Goal: Obtain resource: Obtain resource

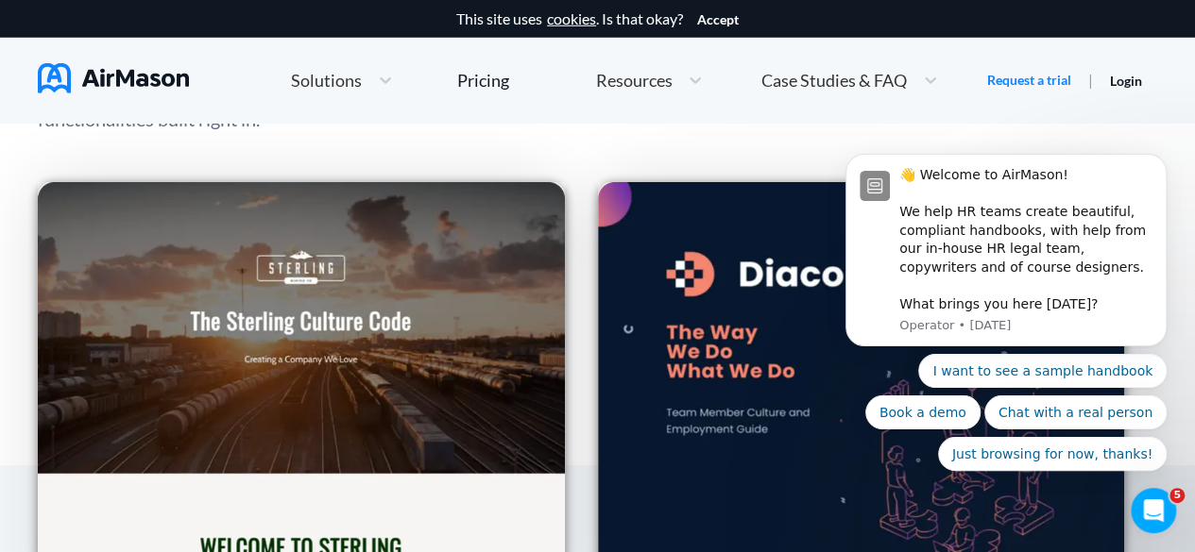
click at [1032, 362] on button "I want to see a sample handbook" at bounding box center [1042, 371] width 248 height 34
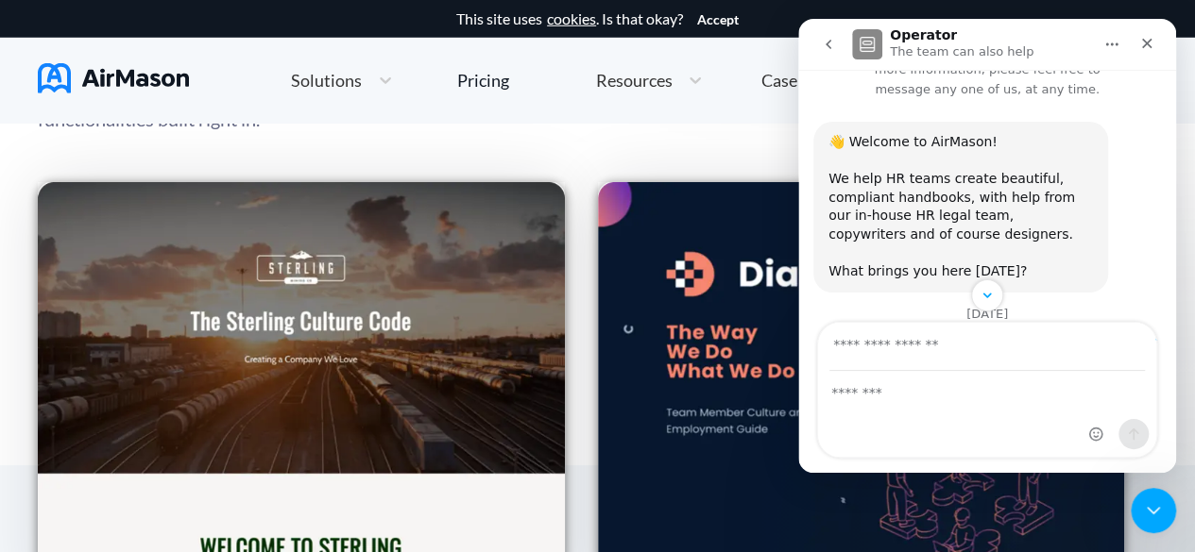
scroll to position [68, 0]
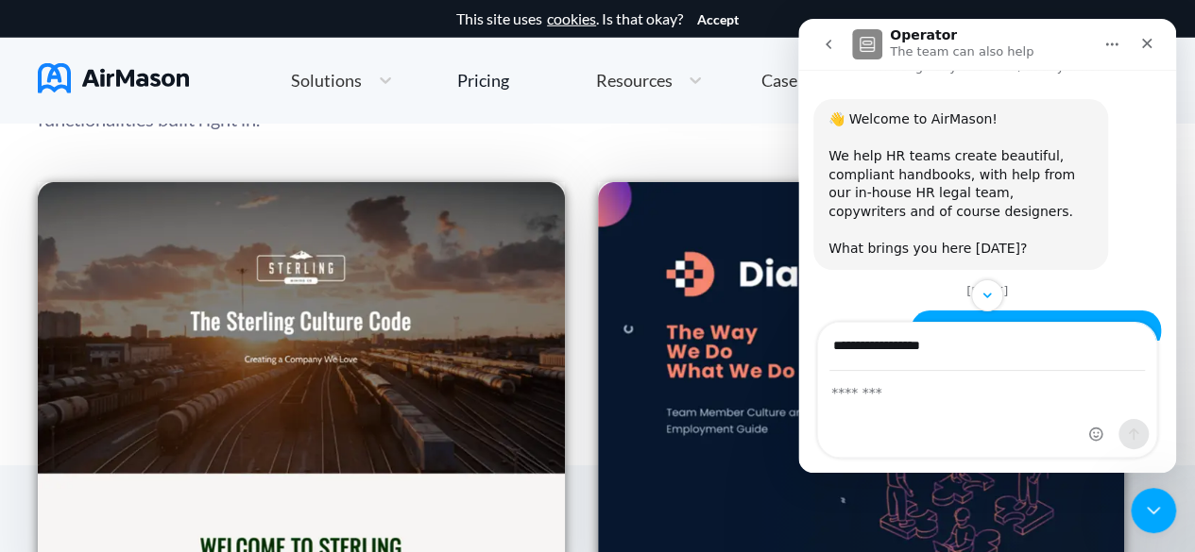
type input "**********"
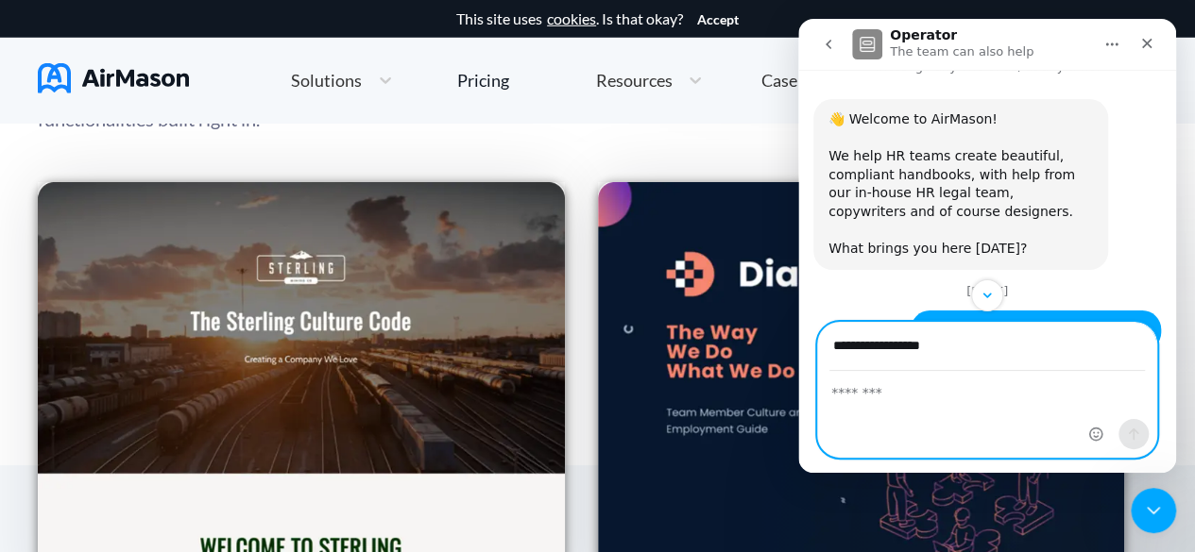
click at [934, 384] on textarea "Message…" at bounding box center [987, 388] width 338 height 32
type textarea "*"
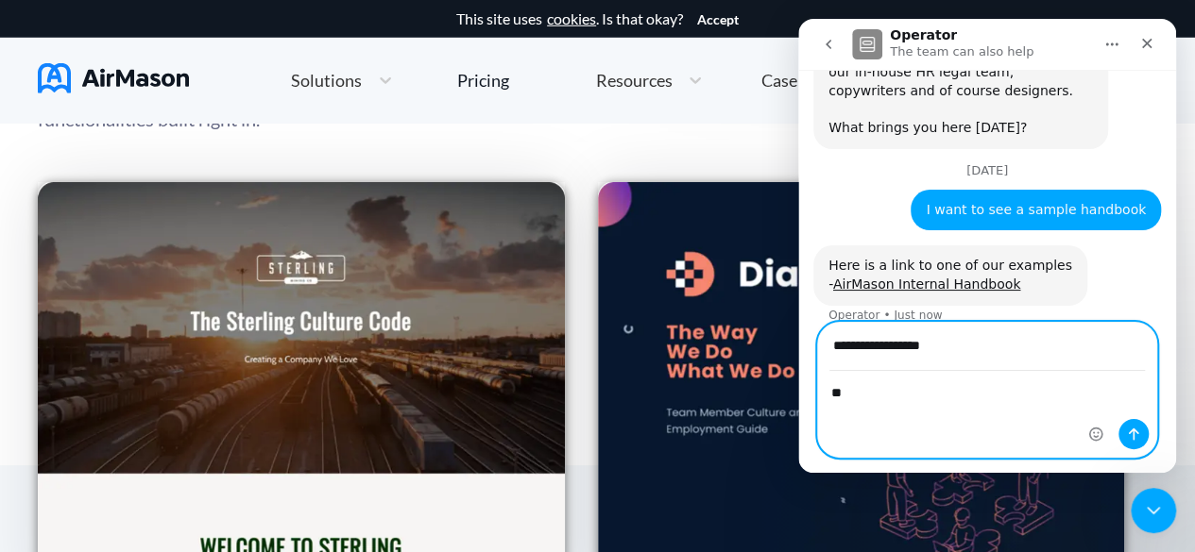
type textarea "*"
type textarea "**********"
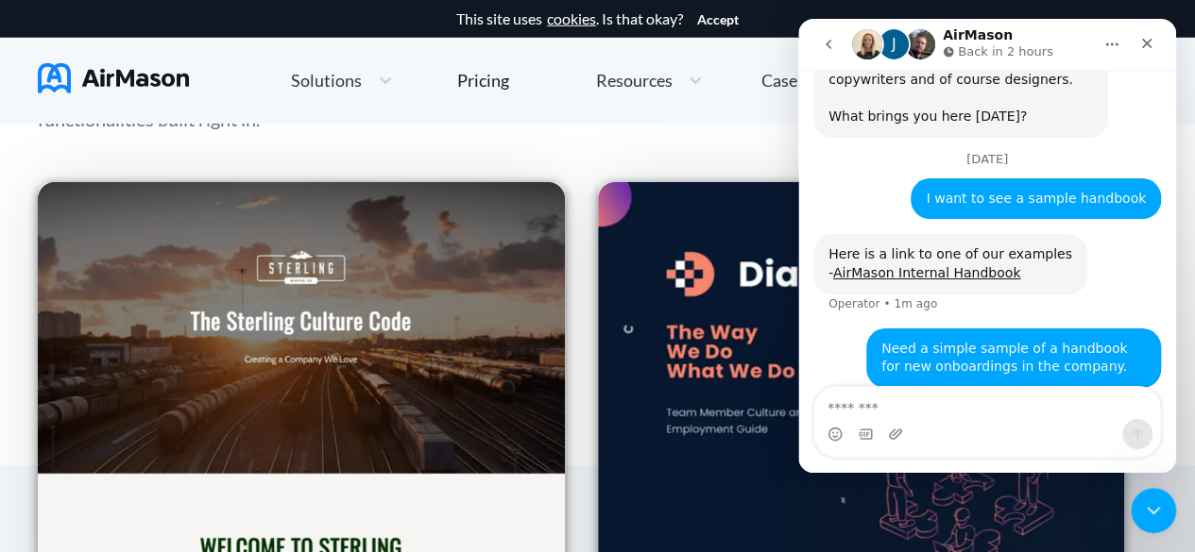
scroll to position [253, 0]
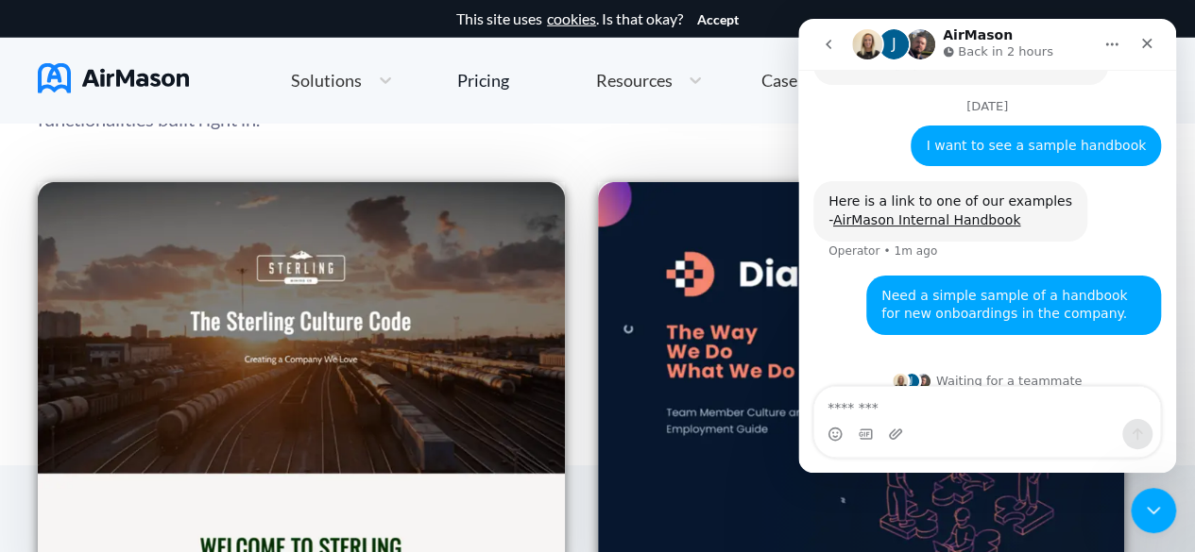
click at [738, 148] on div "Building an employee handbook is as simple as 1, 2, 3! Build and design stunnin…" at bounding box center [597, 175] width 1119 height 864
click at [1142, 42] on icon "Close" at bounding box center [1146, 43] width 15 height 15
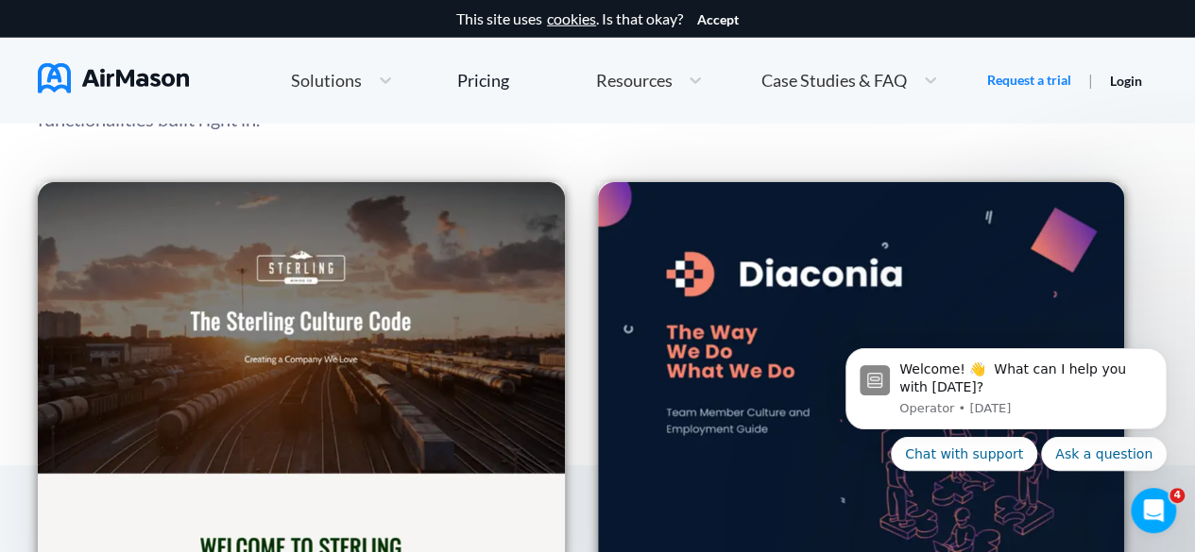
scroll to position [0, 0]
